Goal: Navigation & Orientation: Find specific page/section

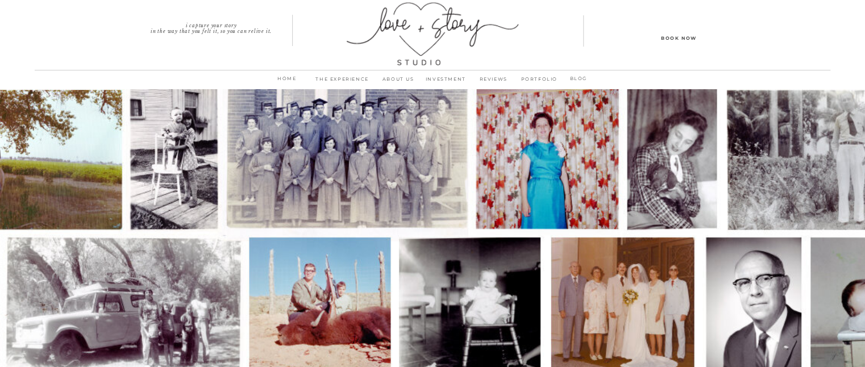
click at [288, 80] on p "home" at bounding box center [287, 82] width 30 height 16
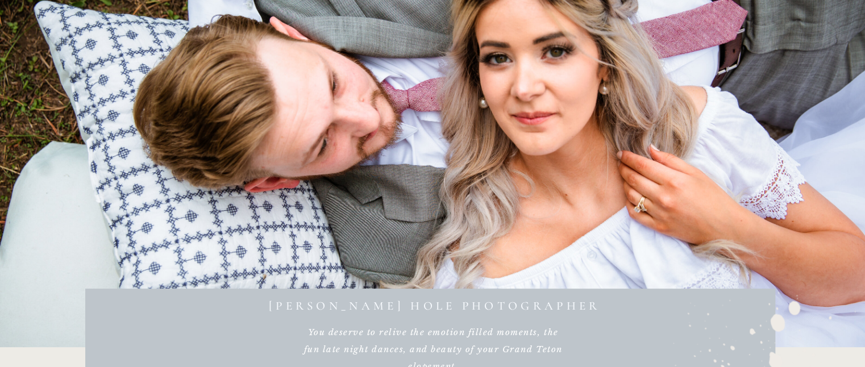
scroll to position [114, 0]
